Goal: Task Accomplishment & Management: Manage account settings

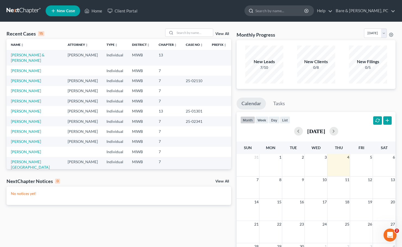
click at [281, 7] on div at bounding box center [278, 10] width 69 height 11
click at [277, 10] on input "search" at bounding box center [280, 11] width 50 height 10
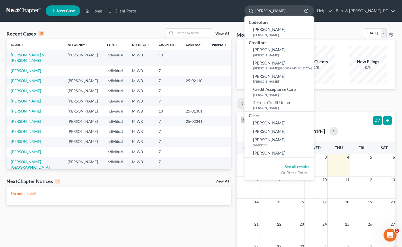
type input "[PERSON_NAME]"
drag, startPoint x: 306, startPoint y: 11, endPoint x: 235, endPoint y: 9, distance: 71.1
click at [255, 9] on input "[PERSON_NAME]" at bounding box center [280, 11] width 50 height 10
type input "[PERSON_NAME]"
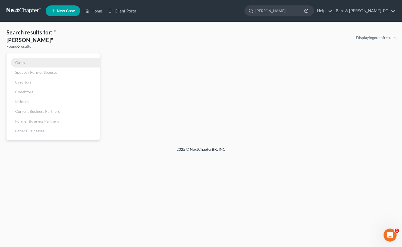
click at [15, 60] on span "Cases" at bounding box center [20, 62] width 10 height 5
click at [101, 9] on link "Home" at bounding box center [93, 11] width 23 height 10
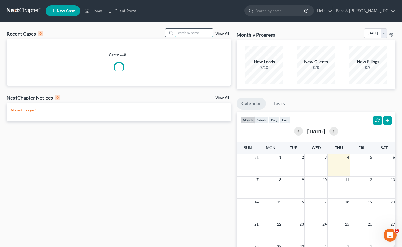
click at [175, 33] on input "search" at bounding box center [194, 33] width 38 height 8
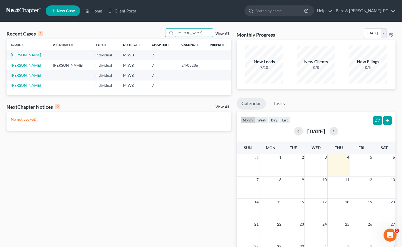
type input "[PERSON_NAME]"
click at [20, 55] on link "[PERSON_NAME]" at bounding box center [26, 55] width 30 height 5
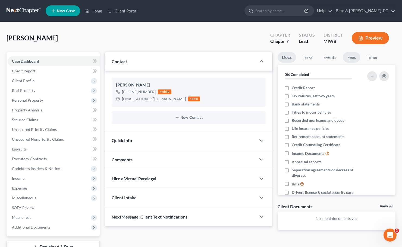
click at [353, 57] on link "Fees" at bounding box center [350, 57] width 17 height 11
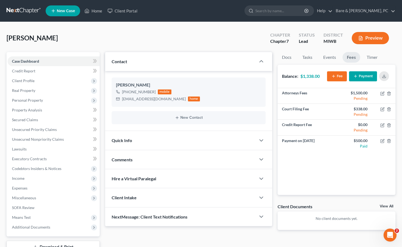
click at [366, 74] on button "Payment" at bounding box center [363, 76] width 28 height 10
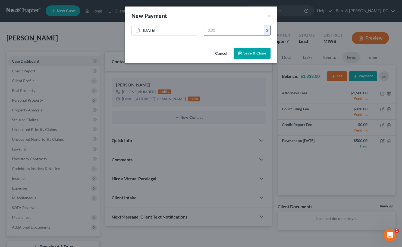
click at [225, 32] on input "text" at bounding box center [234, 30] width 60 height 10
type input "1,140.00"
click at [252, 53] on button "Save & Close" at bounding box center [251, 53] width 37 height 11
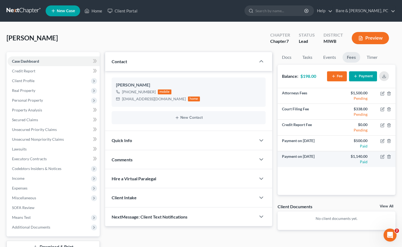
click at [350, 158] on div "$1,140.00" at bounding box center [354, 156] width 27 height 5
click at [389, 157] on line "button" at bounding box center [389, 157] width 0 height 1
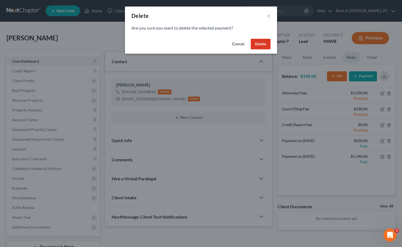
click at [239, 43] on button "Cancel" at bounding box center [238, 44] width 21 height 11
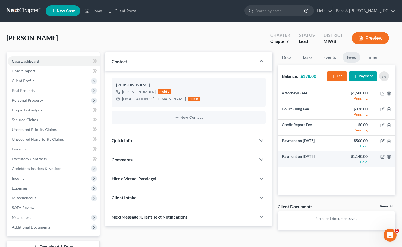
click at [360, 158] on div "$1,140.00" at bounding box center [354, 156] width 27 height 5
click at [361, 157] on div "$1,140.00" at bounding box center [354, 156] width 27 height 5
click at [382, 157] on icon "button" at bounding box center [382, 157] width 4 height 4
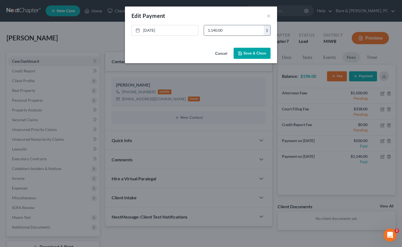
click at [214, 31] on input "1,140.00" at bounding box center [234, 30] width 60 height 10
click at [212, 30] on input "1,140.00" at bounding box center [234, 30] width 60 height 10
drag, startPoint x: 201, startPoint y: 30, endPoint x: 157, endPoint y: 27, distance: 44.3
click at [204, 30] on input "140.00" at bounding box center [234, 30] width 60 height 10
type input "1,340.00"
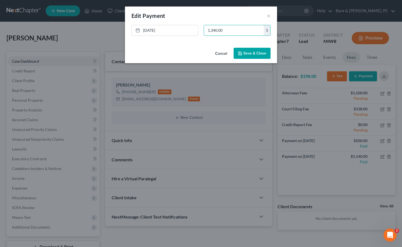
click at [253, 50] on button "Save & Close" at bounding box center [251, 53] width 37 height 11
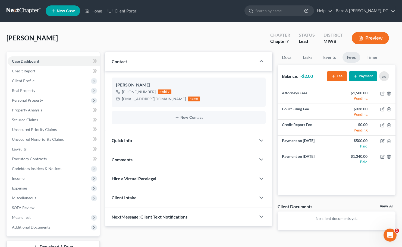
click at [324, 179] on div "Attorneys Fees $1,500.00 Pending Court Filing Fee $338.00 Pending Credit Report…" at bounding box center [336, 141] width 118 height 107
drag, startPoint x: 169, startPoint y: 33, endPoint x: 177, endPoint y: 5, distance: 28.7
click at [169, 32] on div "Norton, Amanda Upgraded Chapter Chapter 7 Status Lead District MIWB Preview" at bounding box center [201, 40] width 389 height 24
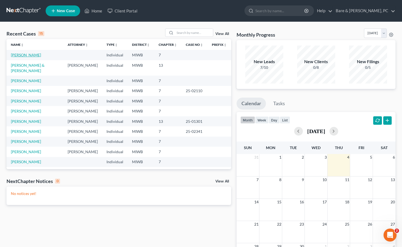
click at [32, 55] on link "[PERSON_NAME]" at bounding box center [26, 55] width 30 height 5
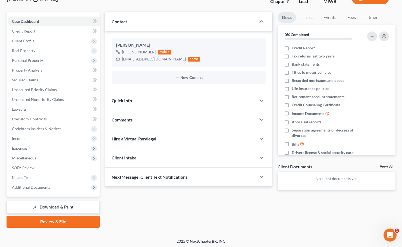
scroll to position [41, 0]
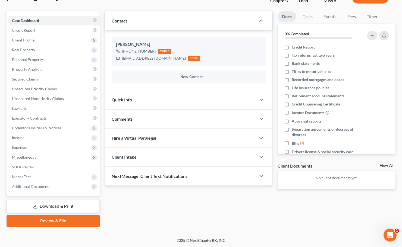
click at [129, 100] on span "Quick Info" at bounding box center [122, 99] width 20 height 5
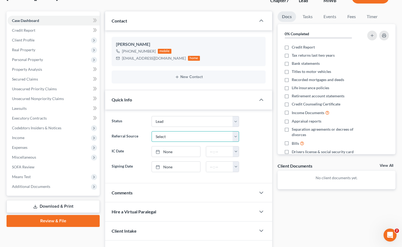
click at [151, 131] on select "Select Word Of Mouth Previous Clients Direct Mail Website Google Search Modern …" at bounding box center [195, 136] width 88 height 11
click at [151, 116] on select "Discharged Discharged & Reported Discharge Litigation Dismissal Notice Dismisse…" at bounding box center [195, 121] width 88 height 11
select select "12"
click option "Paid in full" at bounding box center [0, 0] width 0 height 0
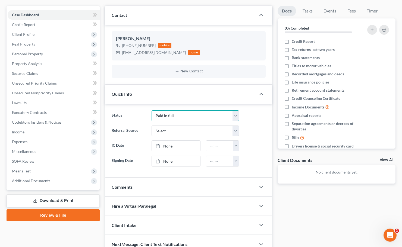
scroll to position [55, 0]
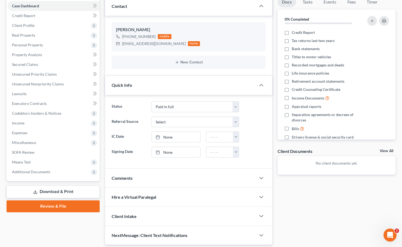
click at [313, 207] on div "Docs Tasks Events Fees Timer 0% Completed Nothing here yet! Credit Report Tax r…" at bounding box center [336, 121] width 123 height 248
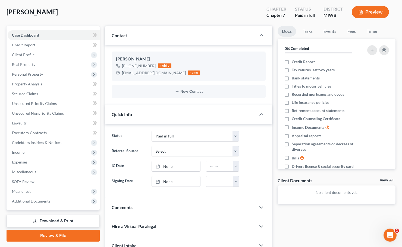
scroll to position [0, 0]
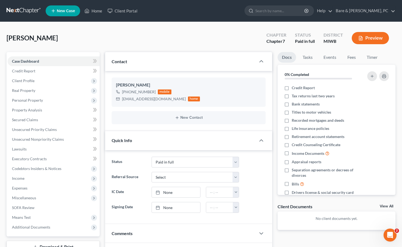
drag, startPoint x: 153, startPoint y: 34, endPoint x: 116, endPoint y: 37, distance: 36.8
click at [153, 34] on div "[PERSON_NAME] Upgraded Chapter Chapter 7 Status Paid in full District MIWB Prev…" at bounding box center [201, 40] width 389 height 24
